Goal: Check status: Check status

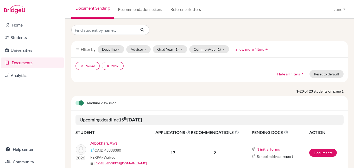
click at [19, 62] on link "Documents" at bounding box center [32, 63] width 63 height 10
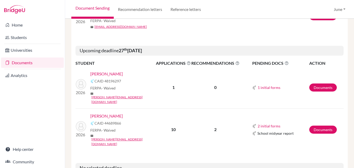
scroll to position [783, 0]
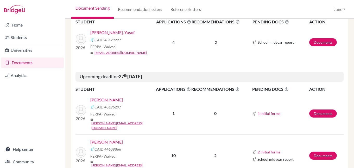
click at [106, 139] on link "[PERSON_NAME]" at bounding box center [106, 142] width 33 height 6
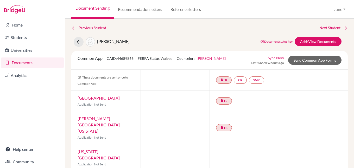
click at [26, 64] on link "Documents" at bounding box center [32, 63] width 63 height 10
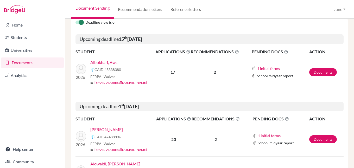
scroll to position [104, 0]
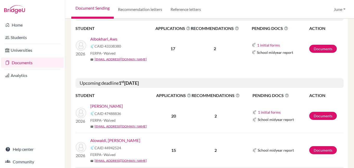
click at [107, 39] on link "Albokhari, Aws" at bounding box center [103, 39] width 27 height 6
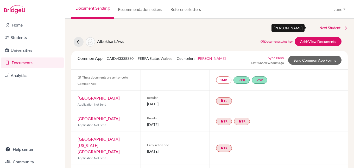
click at [328, 28] on link "Next Student" at bounding box center [334, 28] width 28 height 6
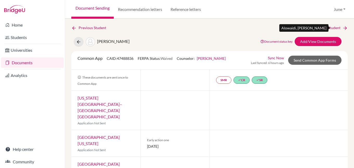
click at [329, 27] on link "Next Student" at bounding box center [334, 28] width 28 height 6
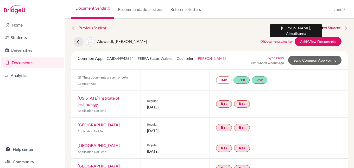
click at [326, 27] on link "Next Student" at bounding box center [334, 28] width 28 height 6
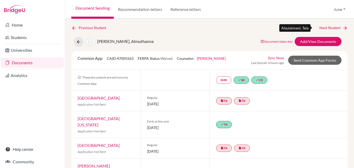
click at [331, 27] on link "Next Student" at bounding box center [334, 28] width 28 height 6
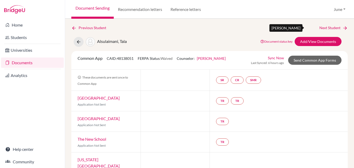
click at [323, 28] on link "Next Student" at bounding box center [334, 28] width 28 height 6
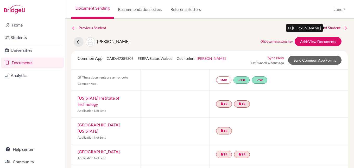
click at [330, 29] on link "Next Student" at bounding box center [334, 28] width 28 height 6
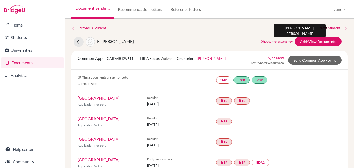
click at [329, 29] on link "Next Student" at bounding box center [334, 28] width 28 height 6
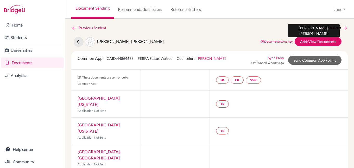
click at [331, 28] on link "Next Student" at bounding box center [334, 28] width 28 height 6
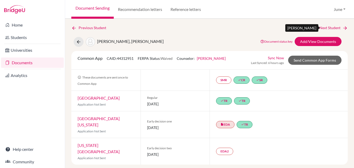
click at [332, 28] on link "Next Student" at bounding box center [334, 28] width 28 height 6
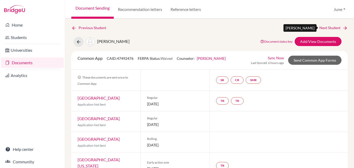
click at [329, 26] on link "Next Student" at bounding box center [334, 28] width 28 height 6
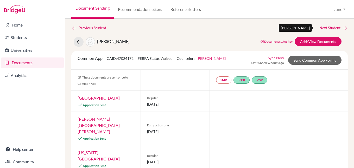
click at [328, 27] on link "Next Student" at bounding box center [334, 28] width 28 height 6
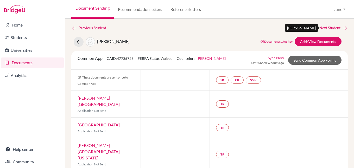
click at [325, 26] on link "Next Student" at bounding box center [334, 28] width 28 height 6
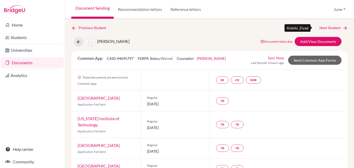
click at [326, 26] on link "Next Student" at bounding box center [334, 28] width 28 height 6
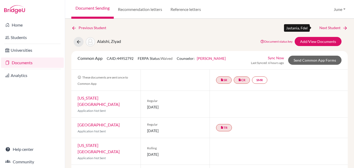
click at [332, 28] on link "Next Student" at bounding box center [334, 28] width 28 height 6
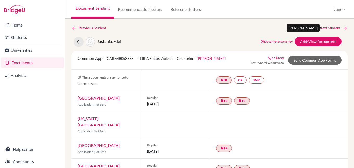
click at [326, 28] on link "Next Student" at bounding box center [334, 28] width 28 height 6
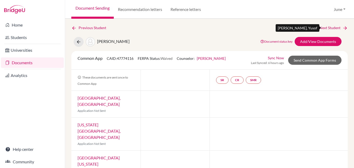
click at [327, 29] on link "Next Student" at bounding box center [334, 28] width 28 height 6
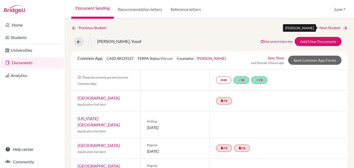
click at [329, 26] on link "Next Student" at bounding box center [334, 28] width 28 height 6
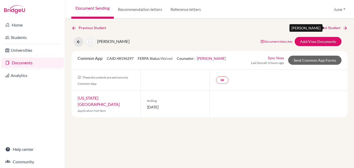
click at [326, 29] on link "Next Student" at bounding box center [334, 28] width 28 height 6
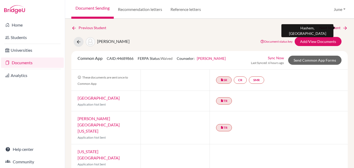
click at [328, 28] on link "Next Student" at bounding box center [334, 28] width 28 height 6
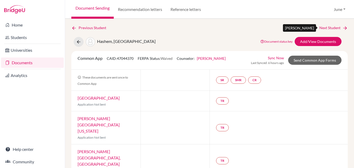
click at [328, 28] on link "Next Student" at bounding box center [334, 28] width 28 height 6
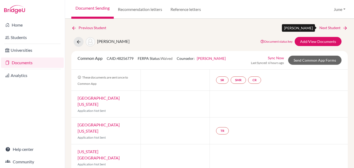
click at [328, 28] on link "Next Student" at bounding box center [334, 28] width 28 height 6
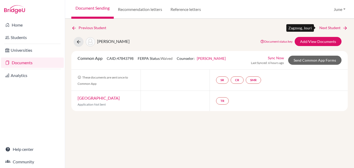
click at [328, 28] on link "Next Student" at bounding box center [334, 28] width 28 height 6
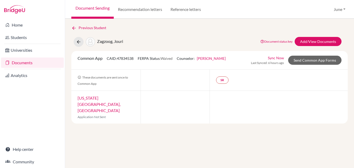
click at [328, 28] on div "Previous Student" at bounding box center [209, 28] width 277 height 6
click at [20, 64] on link "Documents" at bounding box center [32, 63] width 63 height 10
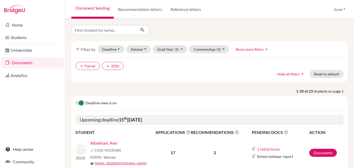
click at [20, 64] on link "Documents" at bounding box center [32, 63] width 63 height 10
